Goal: Task Accomplishment & Management: Use online tool/utility

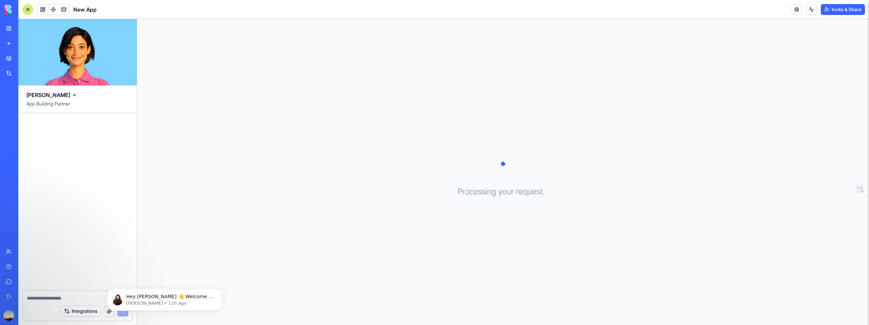
click at [10, 27] on link "My Workspace" at bounding box center [15, 29] width 27 height 14
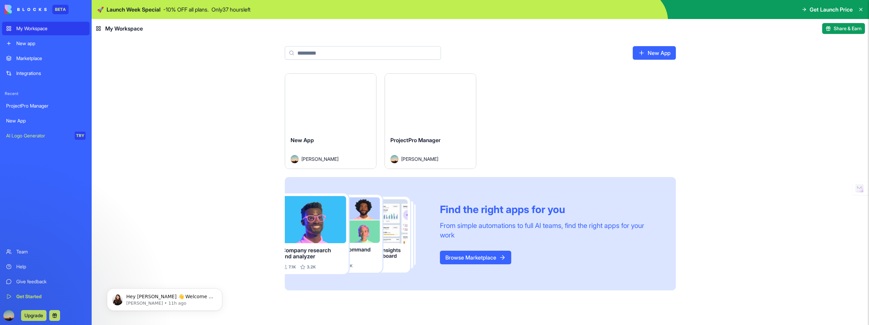
click at [47, 108] on div "ProjectPro Manager" at bounding box center [45, 106] width 79 height 7
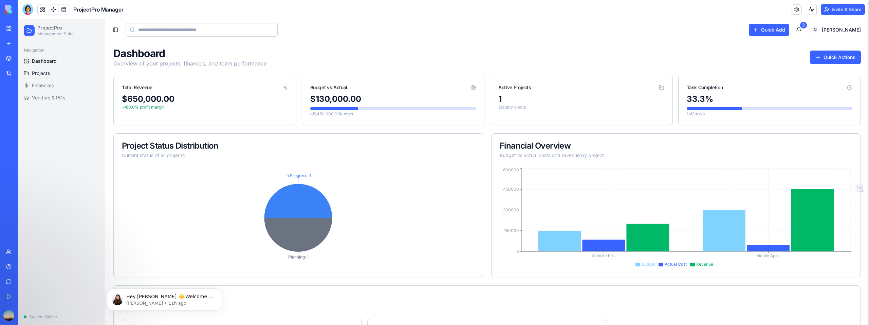
click at [40, 73] on span "Projects" at bounding box center [41, 73] width 18 height 7
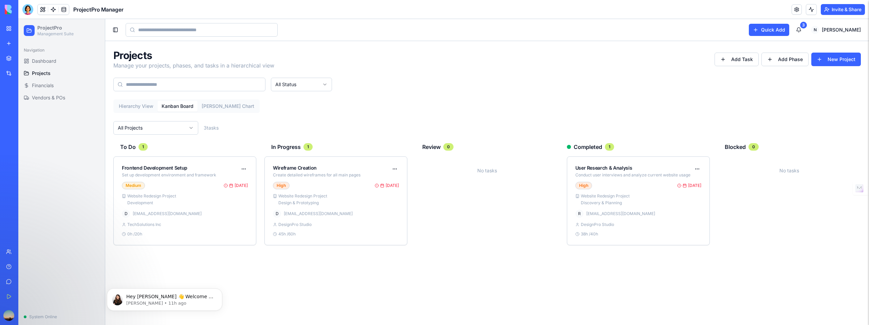
click at [187, 107] on button "Kanban Board" at bounding box center [178, 106] width 40 height 11
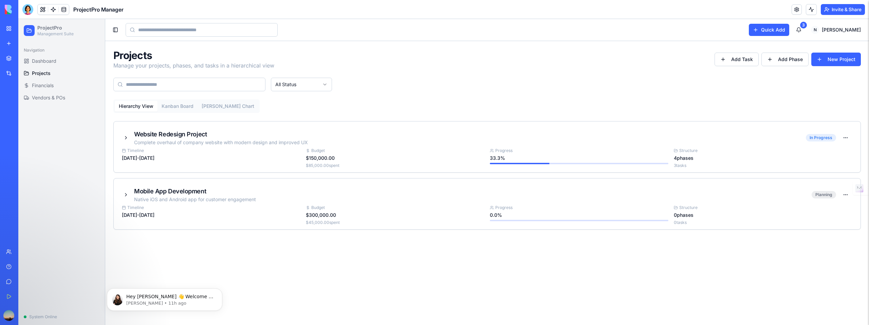
click at [142, 107] on button "Hierarchy View" at bounding box center [136, 106] width 43 height 11
click at [125, 138] on button at bounding box center [126, 138] width 8 height 8
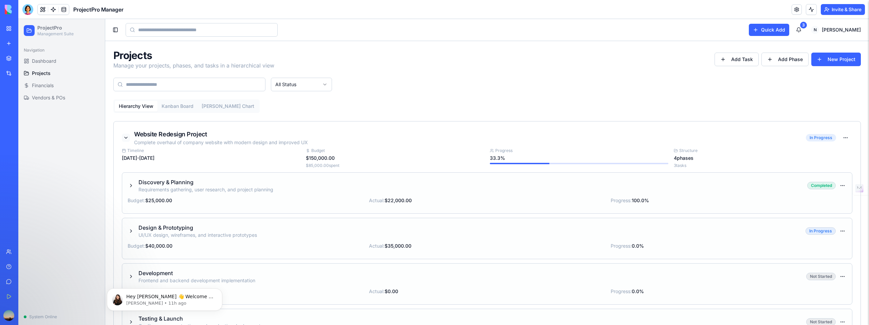
click at [125, 139] on button at bounding box center [126, 138] width 8 height 8
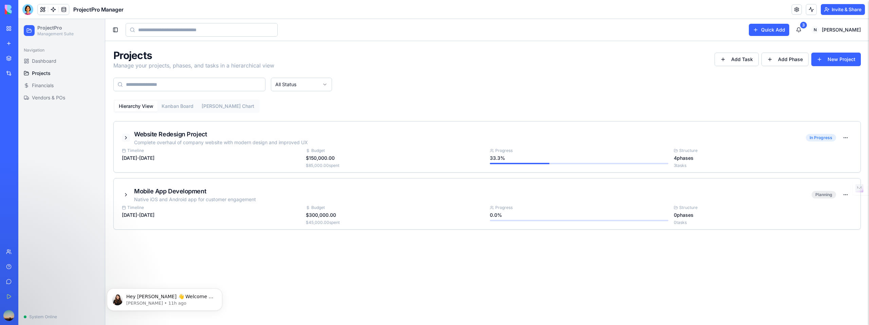
click at [125, 139] on button at bounding box center [126, 138] width 8 height 8
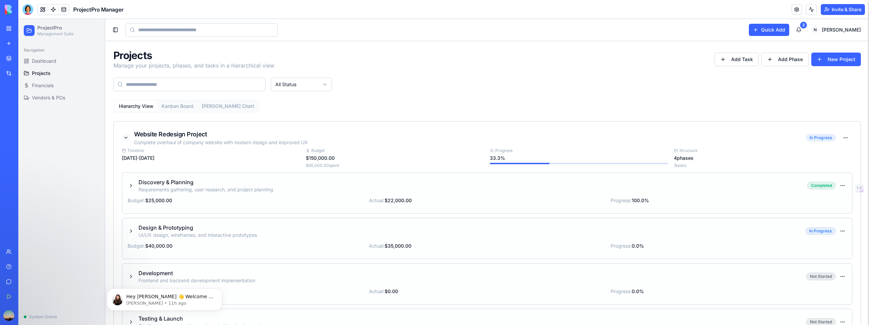
click at [125, 139] on button at bounding box center [126, 138] width 8 height 8
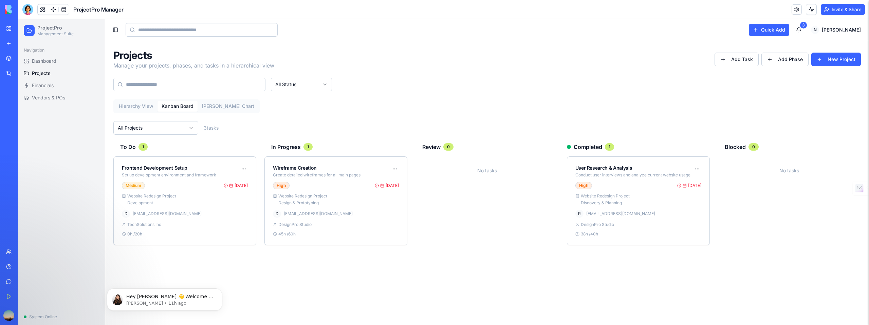
click at [169, 104] on button "Kanban Board" at bounding box center [178, 106] width 40 height 11
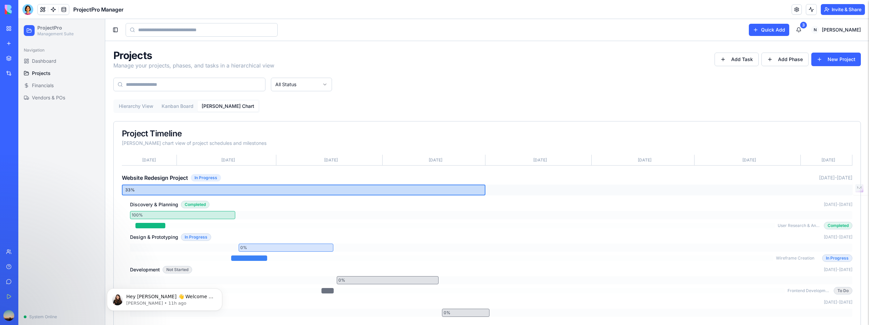
click at [221, 103] on button "[PERSON_NAME] Chart" at bounding box center [228, 106] width 61 height 11
click at [64, 98] on span "Vendors & POs" at bounding box center [48, 97] width 33 height 7
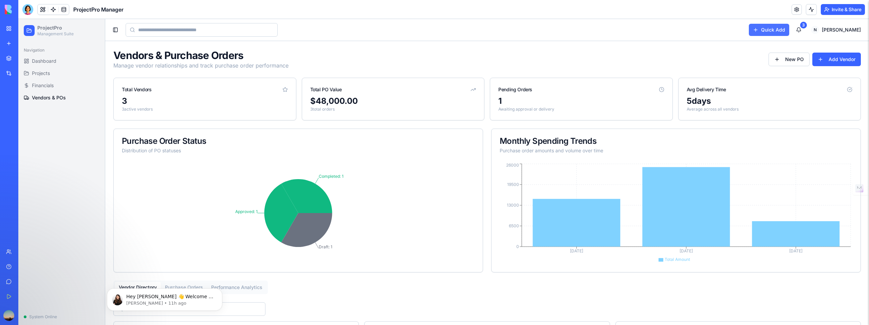
click at [788, 34] on button "Quick Add" at bounding box center [769, 30] width 40 height 12
click at [788, 29] on button "Quick Add" at bounding box center [769, 30] width 40 height 12
click at [31, 31] on icon at bounding box center [29, 31] width 4 height 4
click at [796, 10] on link at bounding box center [797, 9] width 10 height 10
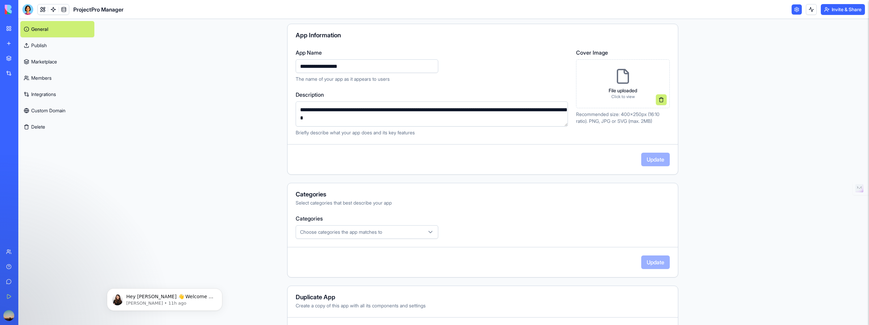
scroll to position [57, 0]
click at [382, 235] on span "Choose categories the app matches to" at bounding box center [341, 232] width 82 height 7
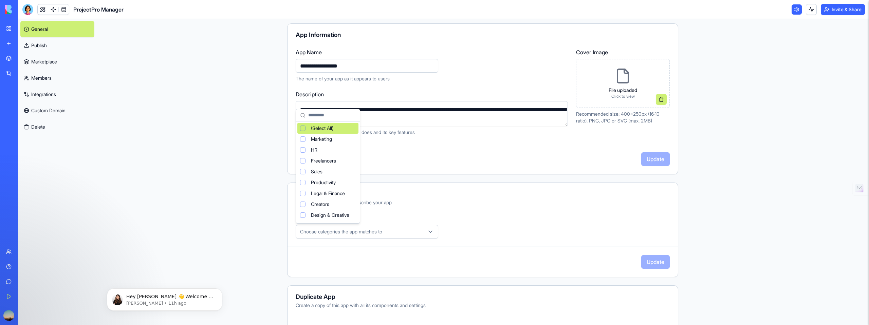
click at [385, 234] on html "**********" at bounding box center [434, 162] width 869 height 325
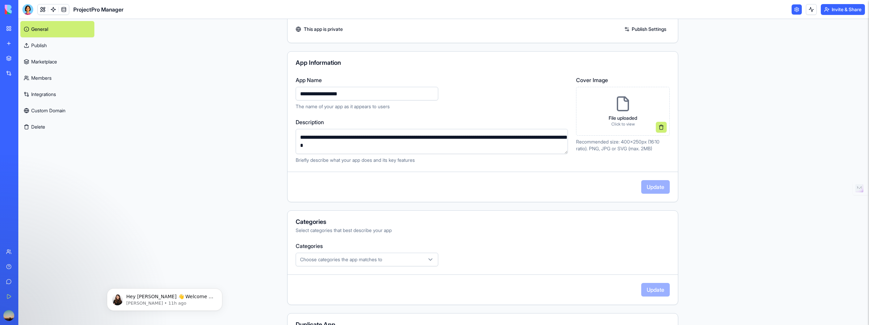
scroll to position [0, 0]
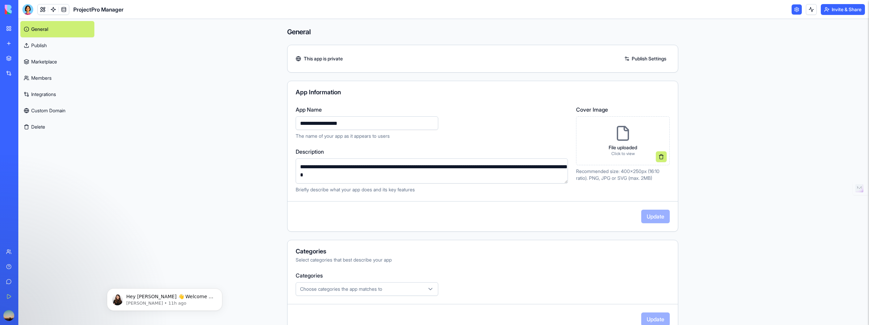
drag, startPoint x: 729, startPoint y: 111, endPoint x: 725, endPoint y: 110, distance: 4.1
click at [729, 111] on main "**********" at bounding box center [482, 172] width 773 height 306
click at [813, 13] on button at bounding box center [811, 9] width 11 height 11
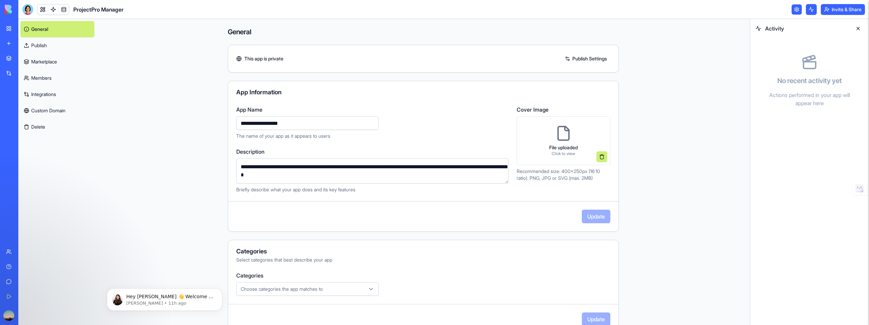
click at [858, 28] on button at bounding box center [858, 28] width 11 height 11
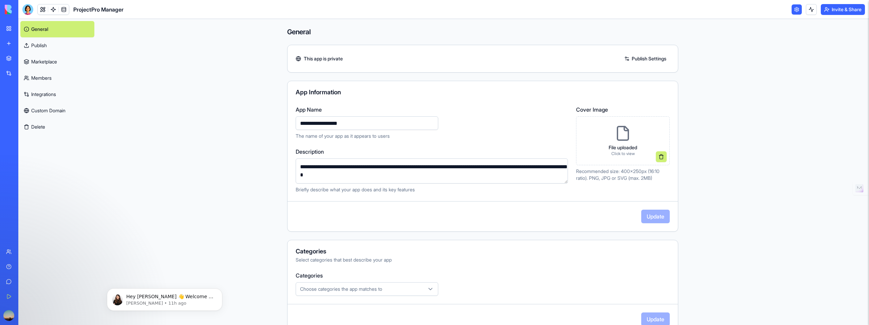
click at [135, 188] on main "**********" at bounding box center [482, 172] width 773 height 306
click at [25, 103] on div "ProjectPro Manager" at bounding box center [15, 106] width 19 height 7
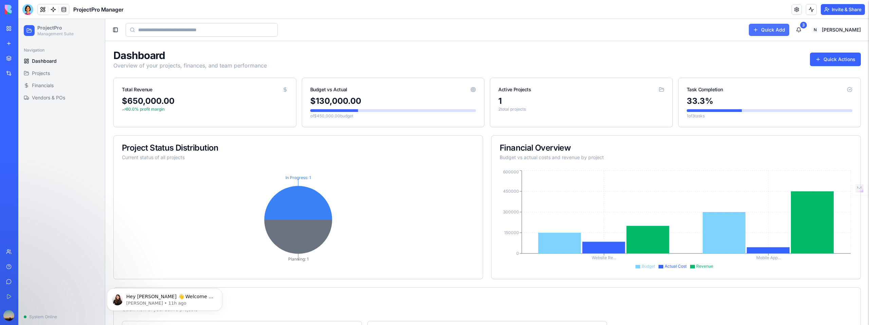
scroll to position [0, 0]
click at [781, 32] on button "Quick Add" at bounding box center [769, 30] width 40 height 12
click at [40, 74] on span "Projects" at bounding box center [41, 73] width 18 height 7
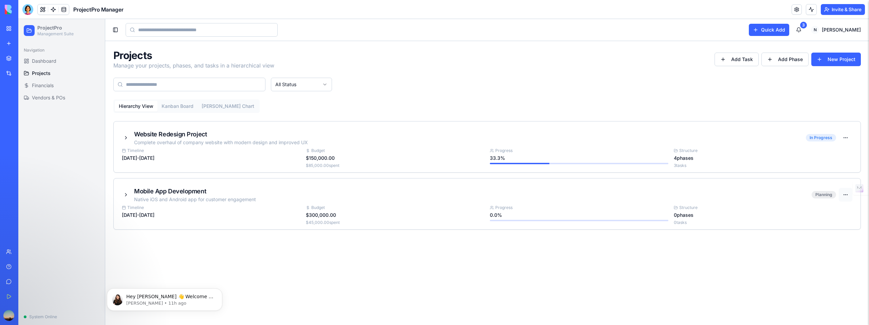
click at [847, 195] on html "ProjectPro Management Suite Navigation Dashboard Projects Financials Vendors & …" at bounding box center [443, 172] width 851 height 306
click at [822, 219] on div "Delete Project" at bounding box center [827, 221] width 48 height 11
click at [844, 195] on html "ProjectPro Management Suite Navigation Dashboard Projects Financials Vendors & …" at bounding box center [443, 172] width 851 height 306
click at [825, 223] on div "Delete Project" at bounding box center [827, 221] width 48 height 11
drag, startPoint x: 738, startPoint y: 109, endPoint x: 560, endPoint y: 58, distance: 185.2
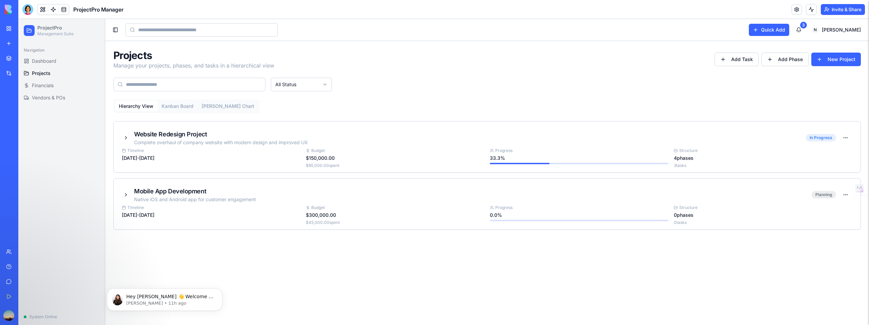
click at [738, 109] on div "Hierarchy View Kanban Board Gantt Chart Website Redesign Project Complete overh…" at bounding box center [487, 164] width 748 height 130
click at [849, 137] on html "ProjectPro Management Suite Navigation Dashboard Projects Financials Vendors & …" at bounding box center [443, 172] width 851 height 306
click at [838, 150] on div "Edit Project" at bounding box center [827, 153] width 48 height 11
click at [847, 139] on html "ProjectPro Management Suite Navigation Dashboard Projects Financials Vendors & …" at bounding box center [443, 172] width 851 height 306
click at [821, 155] on div "Edit Project" at bounding box center [827, 153] width 48 height 11
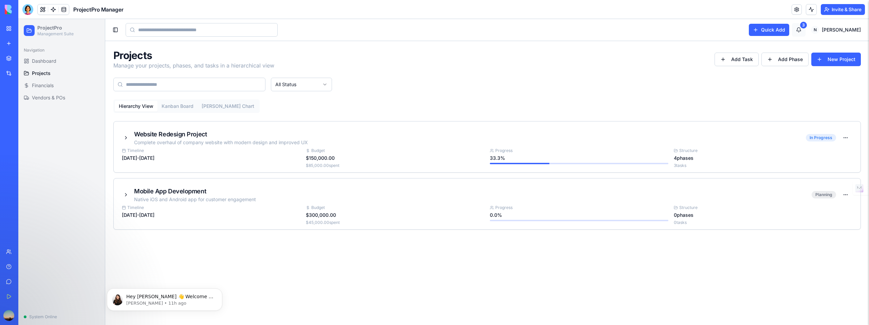
click at [806, 29] on button "3" at bounding box center [799, 30] width 14 height 14
drag, startPoint x: 819, startPoint y: 28, endPoint x: 816, endPoint y: 28, distance: 3.5
click at [806, 28] on button "3" at bounding box center [799, 30] width 14 height 14
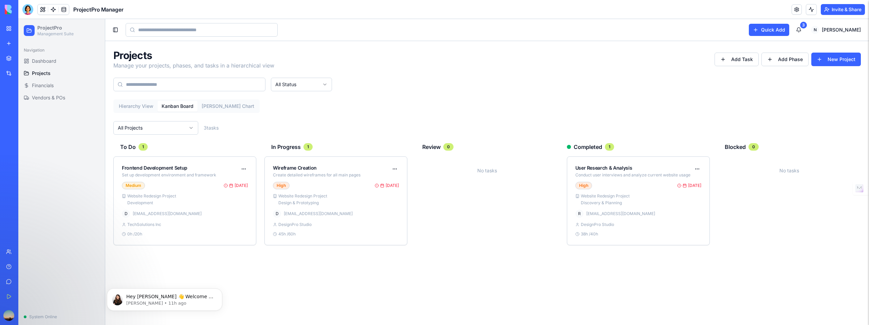
click at [181, 105] on button "Kanban Board" at bounding box center [178, 106] width 40 height 11
click at [214, 106] on button "[PERSON_NAME] Chart" at bounding box center [228, 106] width 61 height 11
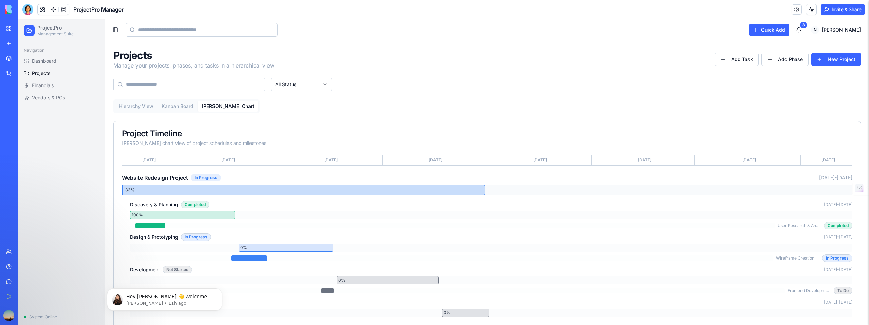
click at [136, 108] on button "Hierarchy View" at bounding box center [136, 106] width 43 height 11
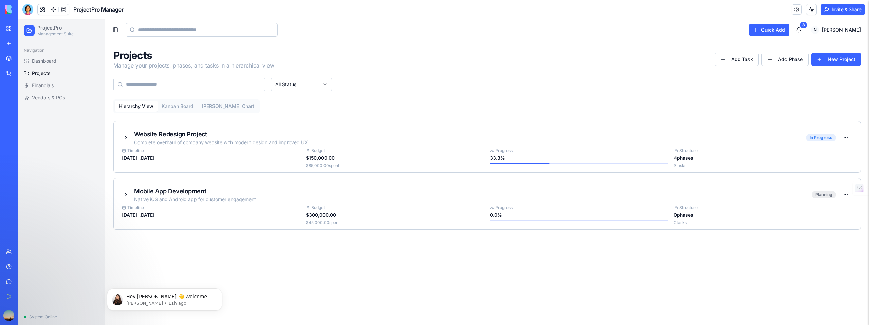
click at [320, 88] on html "ProjectPro Management Suite Navigation Dashboard Projects Financials Vendors & …" at bounding box center [443, 172] width 851 height 306
click at [542, 94] on html "ProjectPro Management Suite Navigation Dashboard Projects Financials Vendors & …" at bounding box center [443, 172] width 851 height 306
click at [789, 29] on button "Quick Add" at bounding box center [769, 30] width 40 height 12
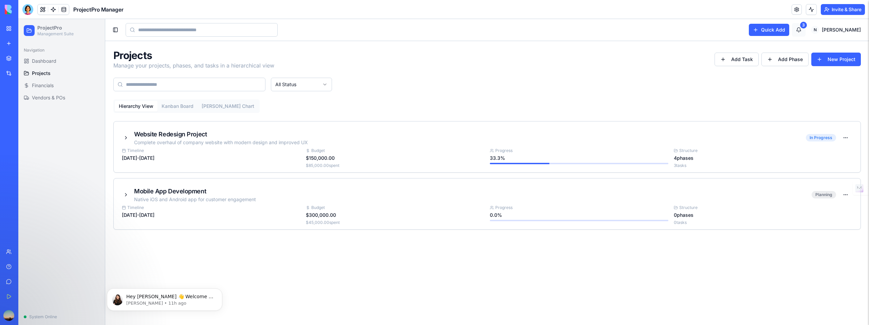
click at [806, 30] on button "3" at bounding box center [799, 30] width 14 height 14
click at [54, 12] on link at bounding box center [53, 9] width 10 height 10
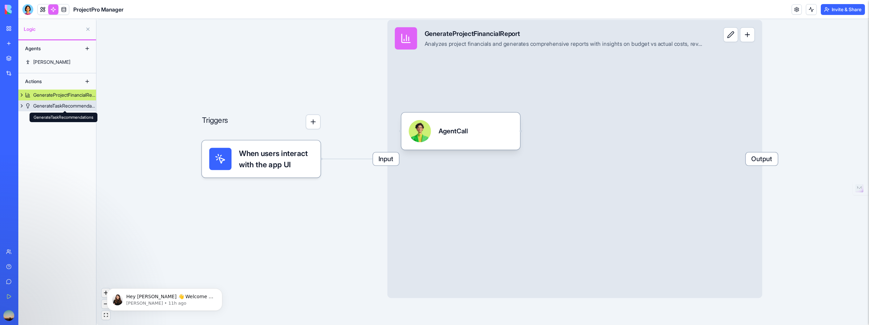
click at [73, 108] on div "GenerateTaskRecommendations" at bounding box center [64, 106] width 63 height 7
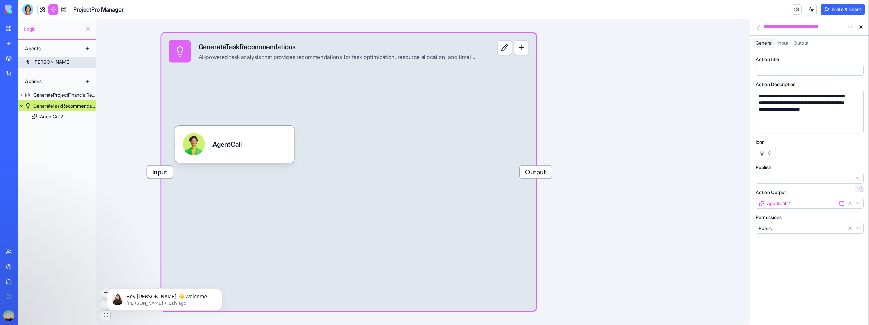
click at [46, 66] on link "[PERSON_NAME]" at bounding box center [57, 62] width 78 height 11
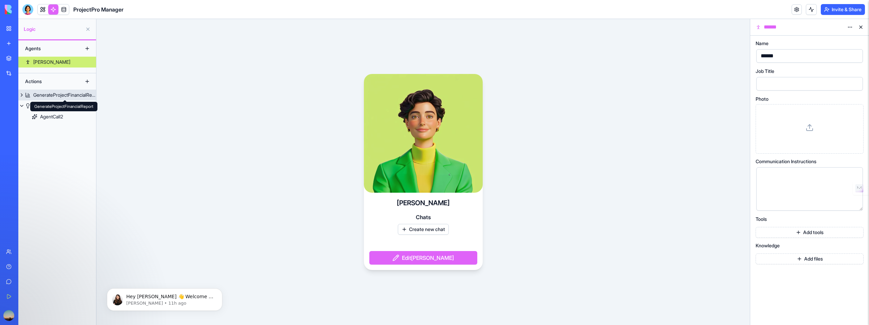
click at [48, 95] on div "GenerateProjectFinancialReport" at bounding box center [64, 95] width 63 height 7
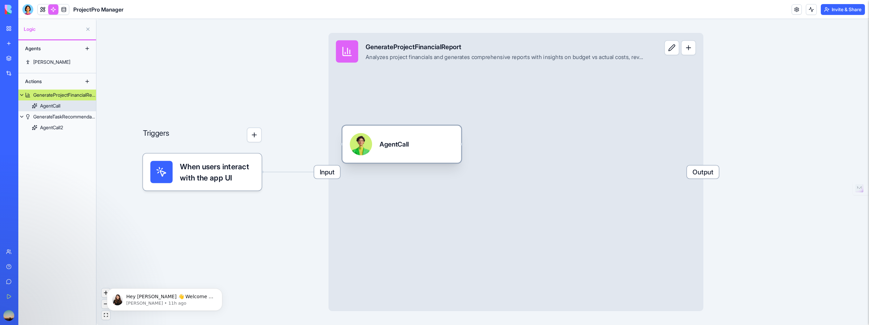
click at [404, 140] on div "AgentCall" at bounding box center [394, 144] width 29 height 9
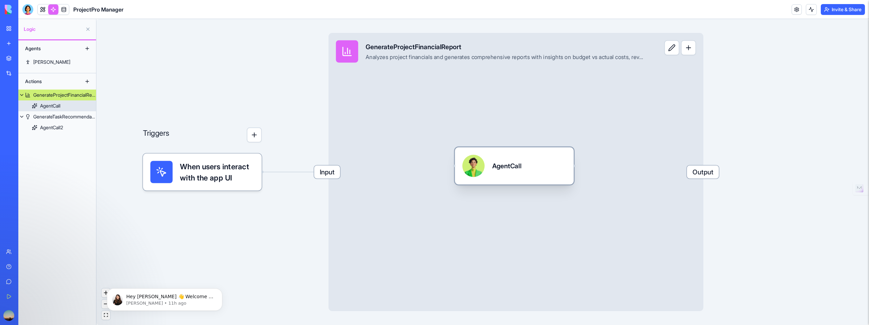
drag, startPoint x: 432, startPoint y: 145, endPoint x: 525, endPoint y: 167, distance: 95.8
click at [525, 166] on div "AgentCall" at bounding box center [514, 166] width 104 height 22
click at [701, 175] on span "Output" at bounding box center [703, 171] width 32 height 13
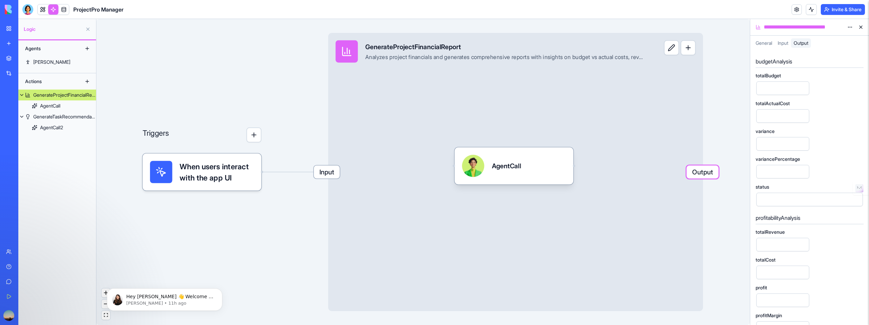
click at [770, 86] on input "totalBudget" at bounding box center [783, 88] width 53 height 14
click at [721, 119] on div "Triggers When users interact with the app UI Input GenerateProjectFinancialRepo…" at bounding box center [423, 172] width 654 height 306
click at [51, 106] on div "AgentCall" at bounding box center [50, 106] width 20 height 7
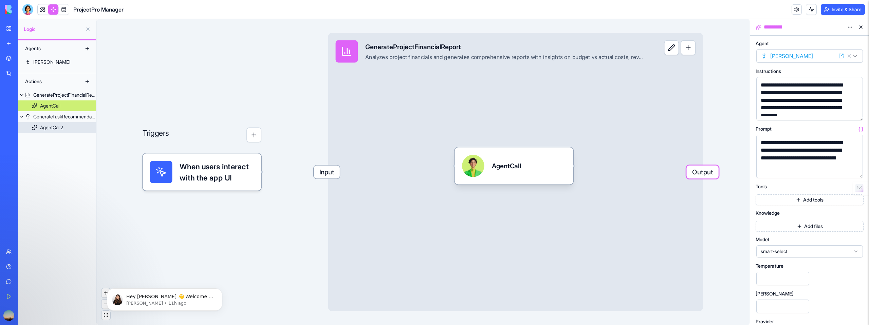
click at [43, 128] on div "AgentCall2" at bounding box center [51, 127] width 23 height 7
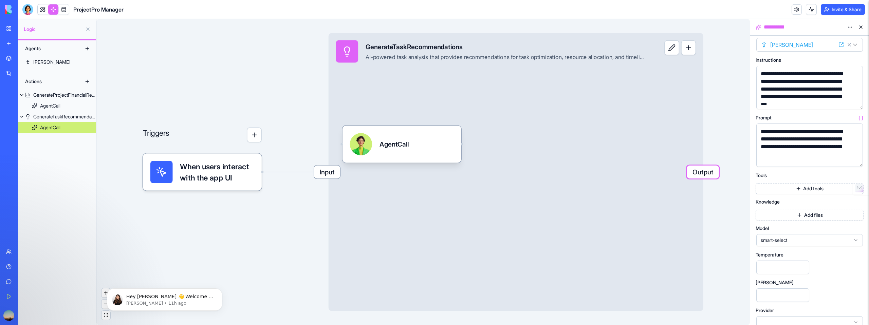
scroll to position [21, 0]
